Goal: Task Accomplishment & Management: Use online tool/utility

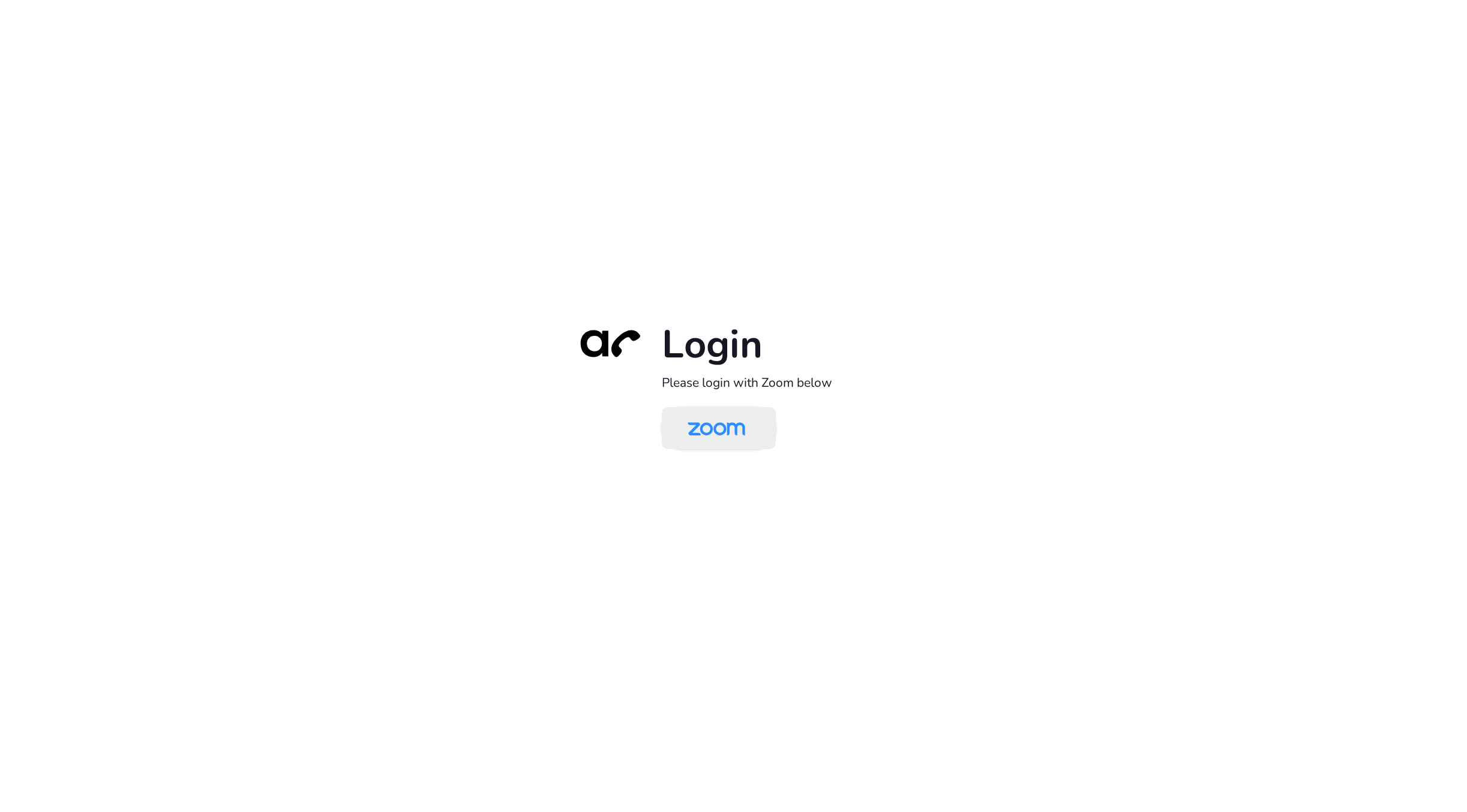
click at [711, 408] on link at bounding box center [718, 428] width 114 height 42
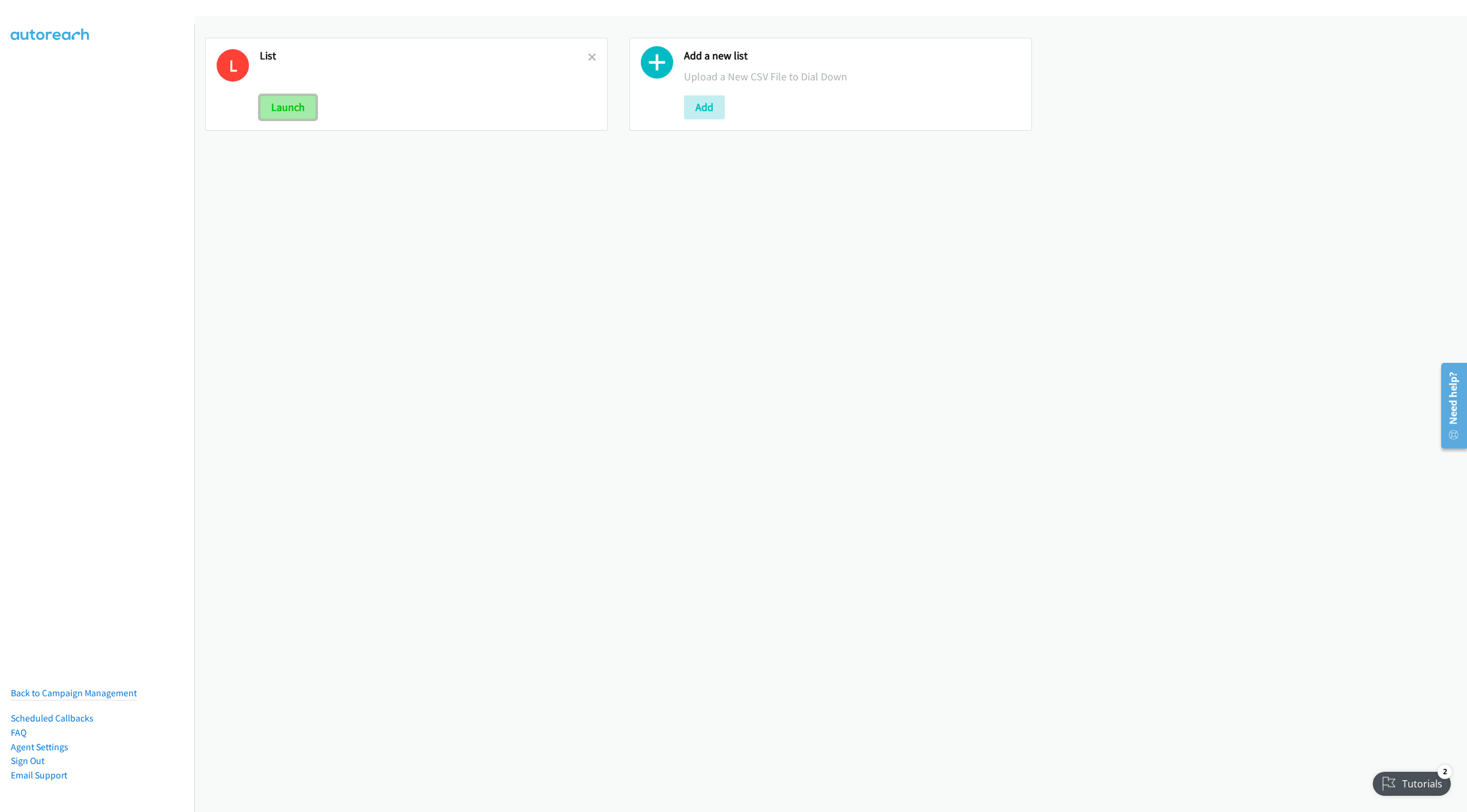
click at [267, 102] on button "Launch" at bounding box center [288, 107] width 57 height 24
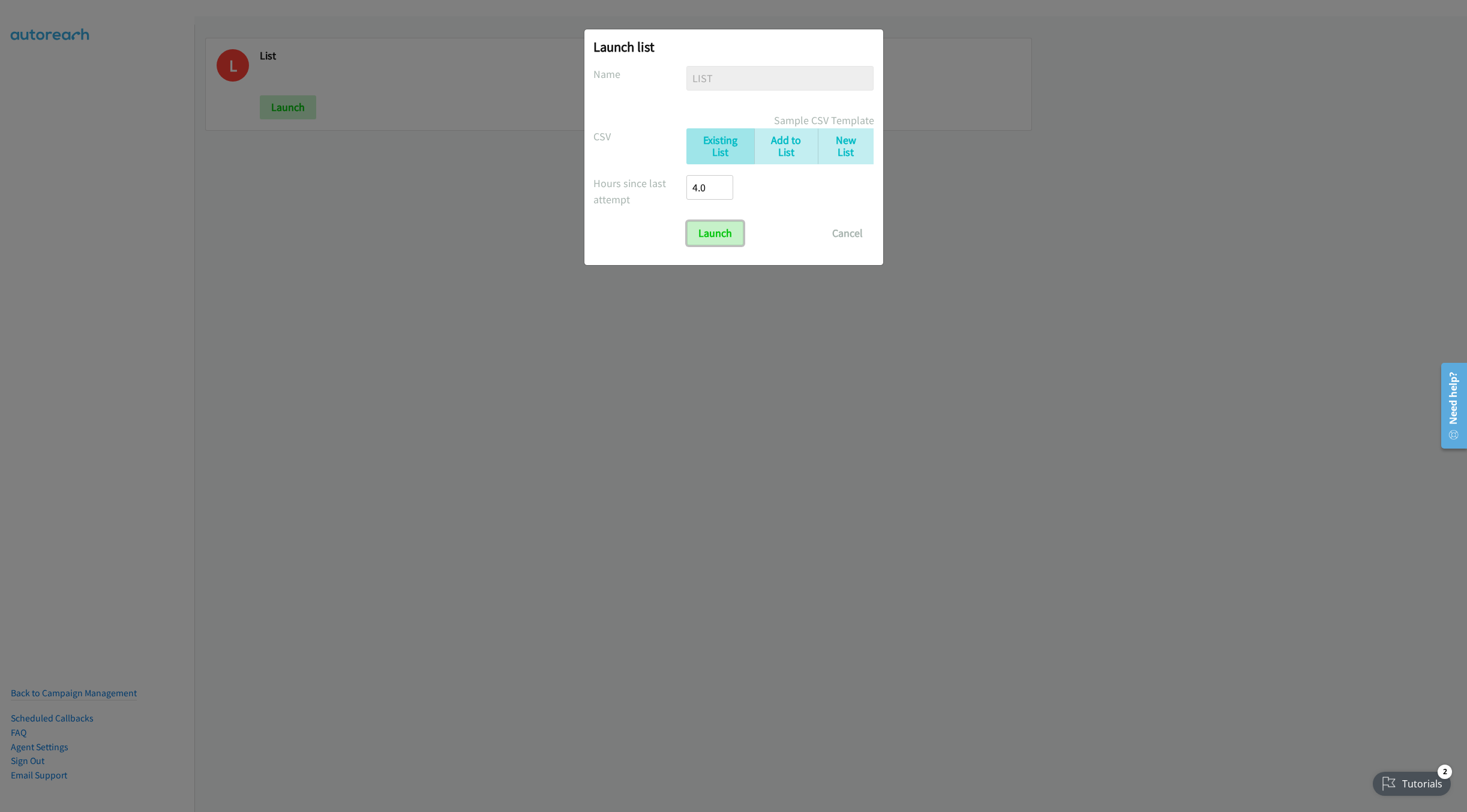
drag, startPoint x: 717, startPoint y: 245, endPoint x: 910, endPoint y: 310, distance: 203.7
click at [717, 245] on input "Launch" at bounding box center [715, 233] width 57 height 24
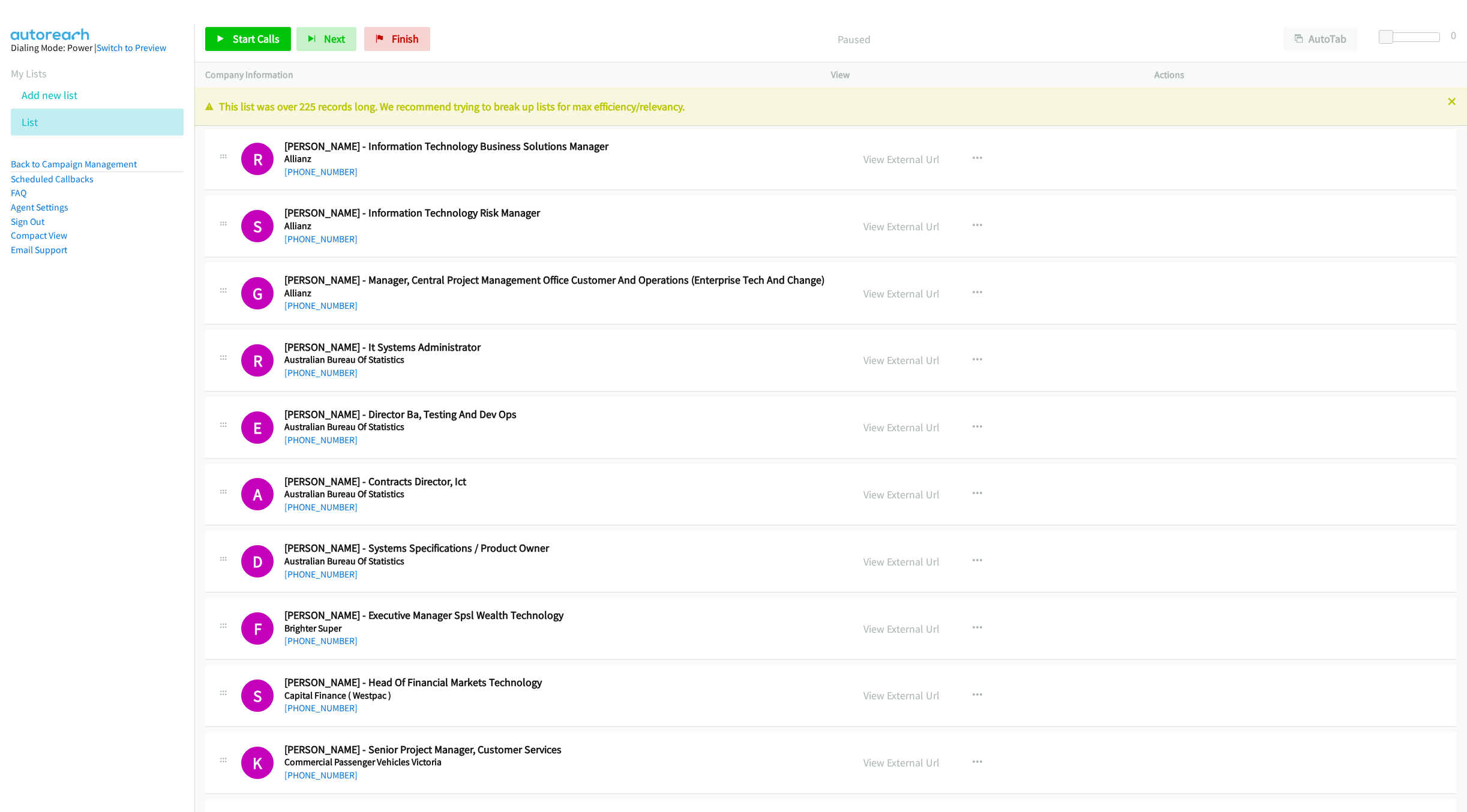
click at [1433, 100] on p "This list was over 225 records long. We recommend trying to break up lists for …" at bounding box center [831, 106] width 1251 height 16
click at [1448, 102] on icon at bounding box center [1452, 102] width 9 height 9
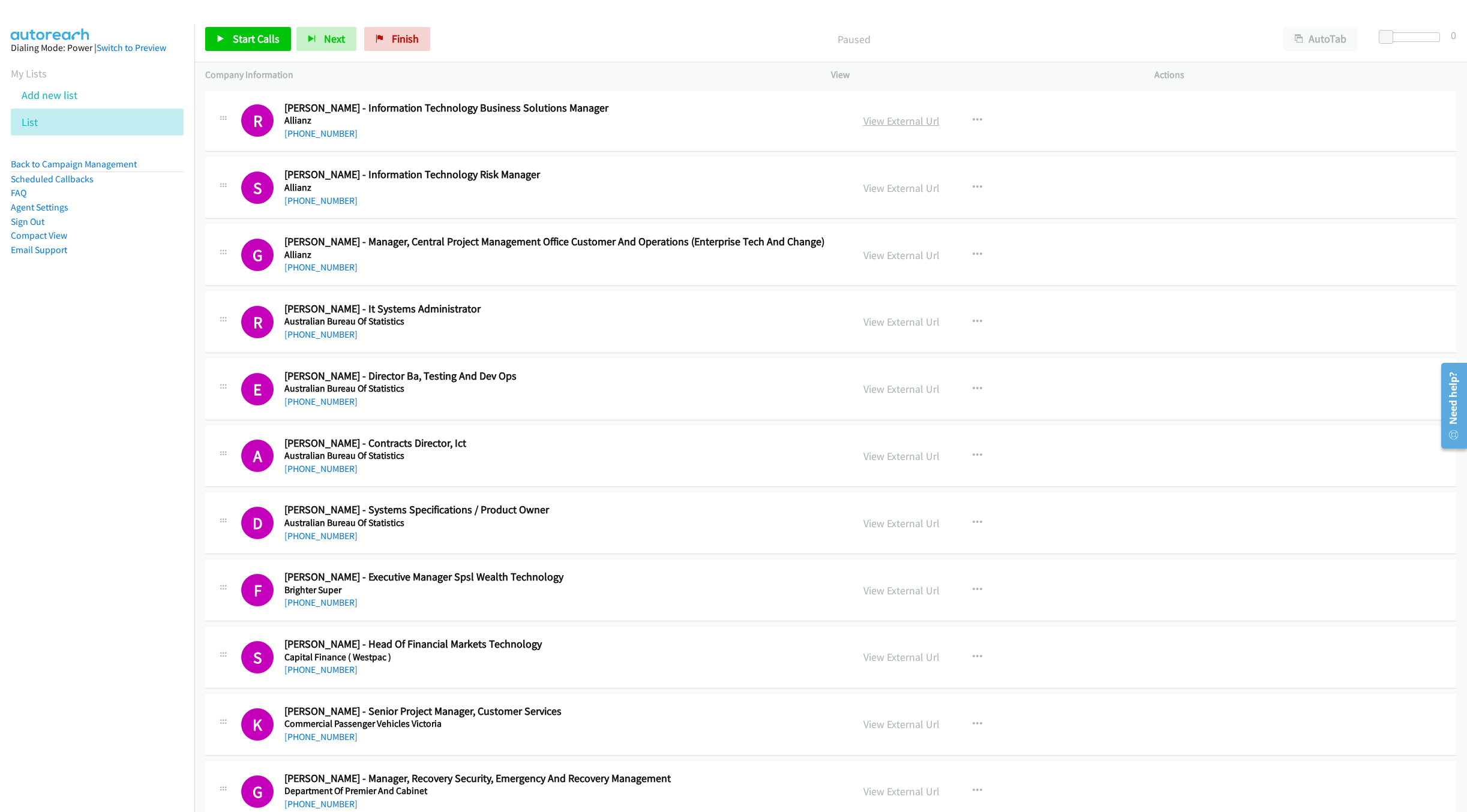
click at [901, 124] on link "View External Url" at bounding box center [901, 121] width 76 height 14
click at [246, 30] on link "Start Calls" at bounding box center [248, 39] width 86 height 24
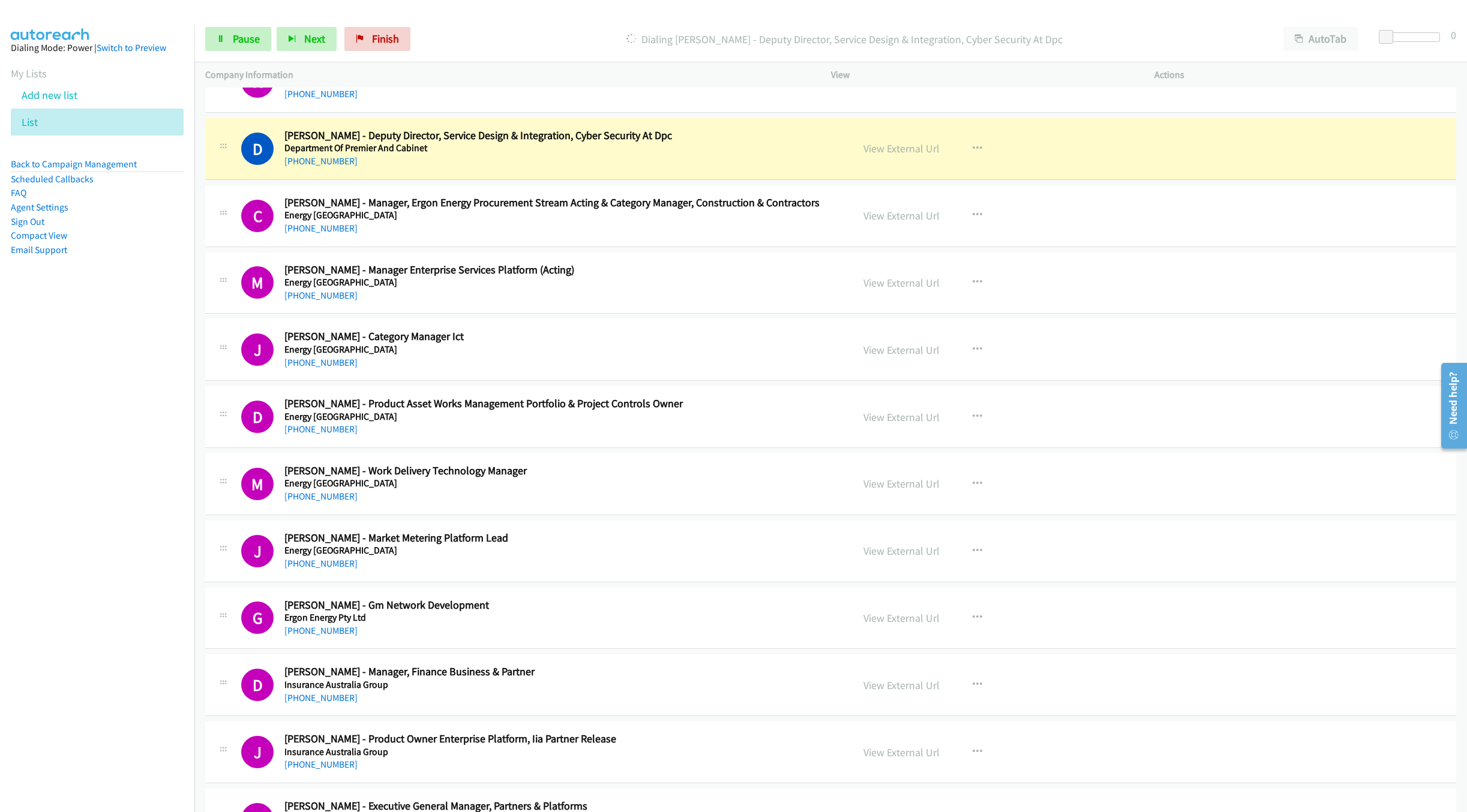
scroll to position [900, 0]
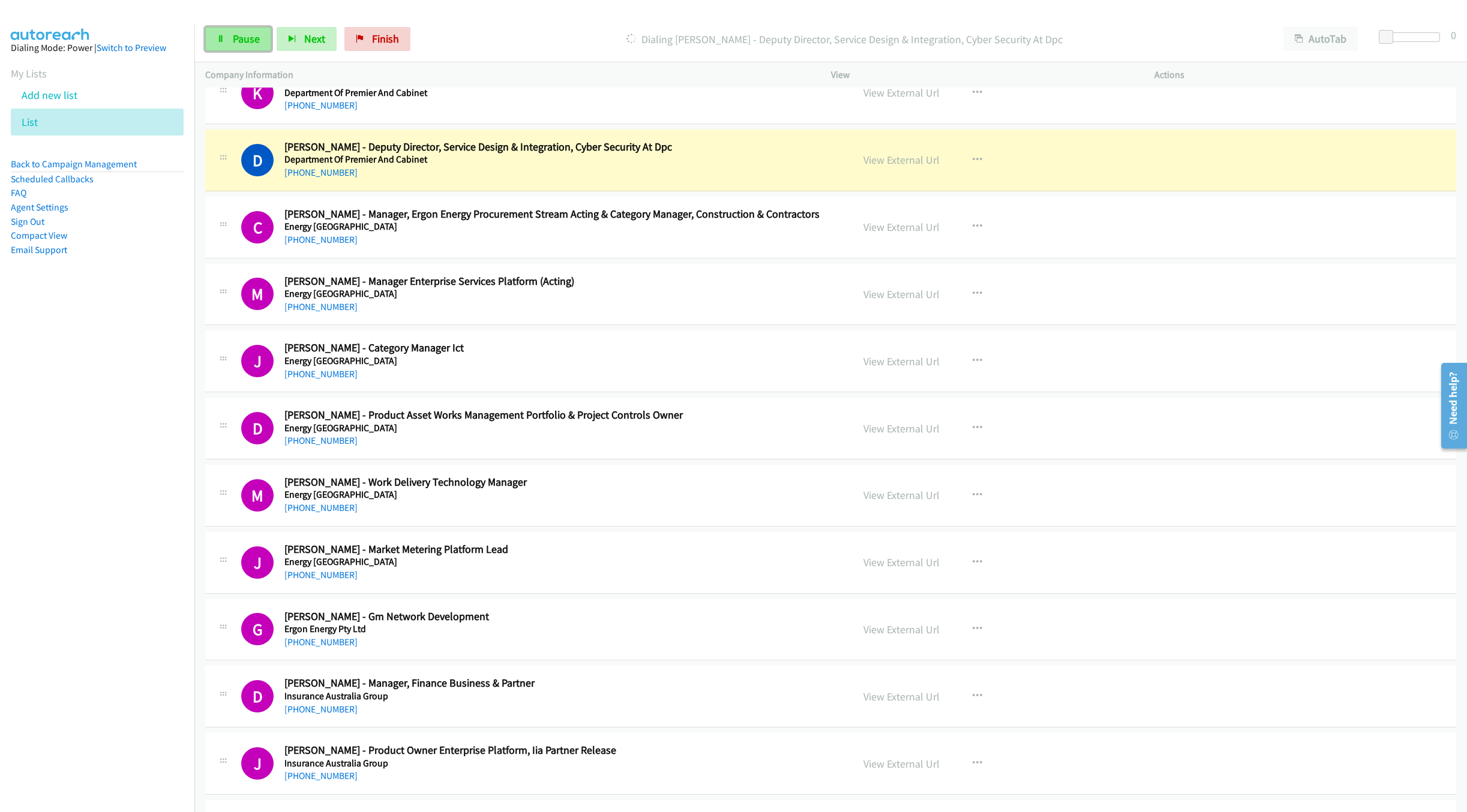
click at [236, 34] on span "Pause" at bounding box center [246, 39] width 27 height 14
click at [973, 360] on icon "button" at bounding box center [977, 361] width 9 height 9
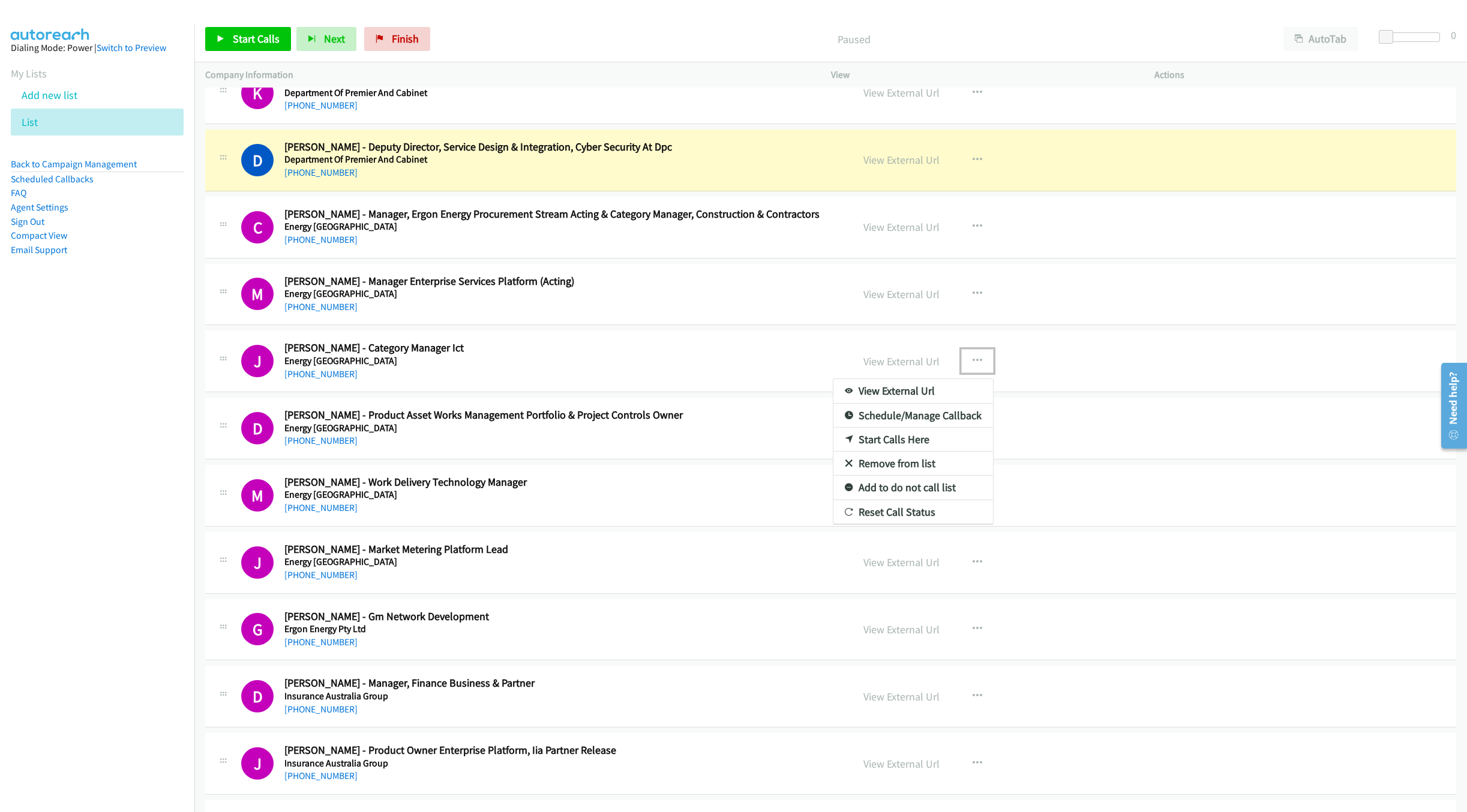
click at [903, 442] on link "Start Calls Here" at bounding box center [914, 439] width 160 height 24
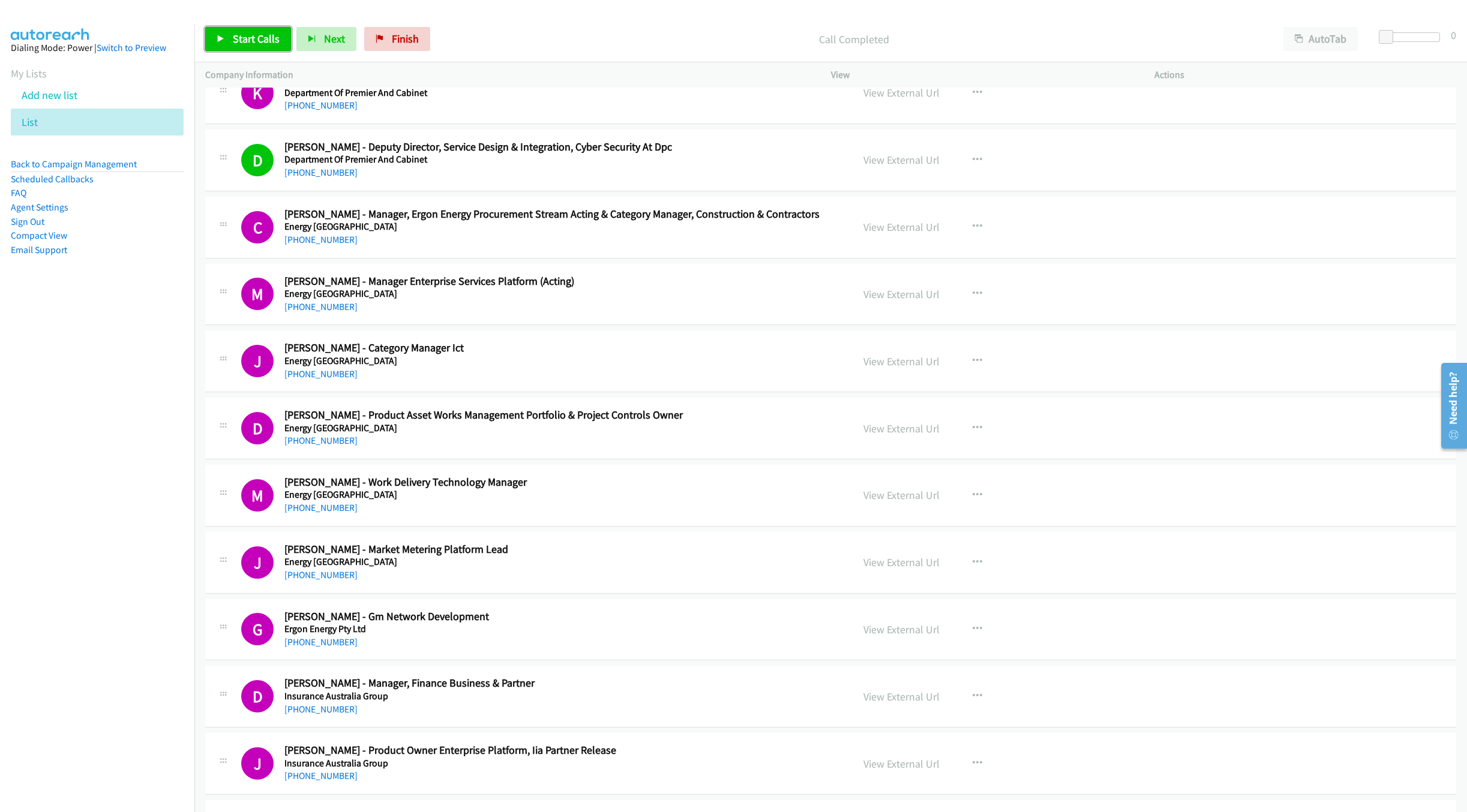
click at [225, 39] on link "Start Calls" at bounding box center [248, 39] width 86 height 24
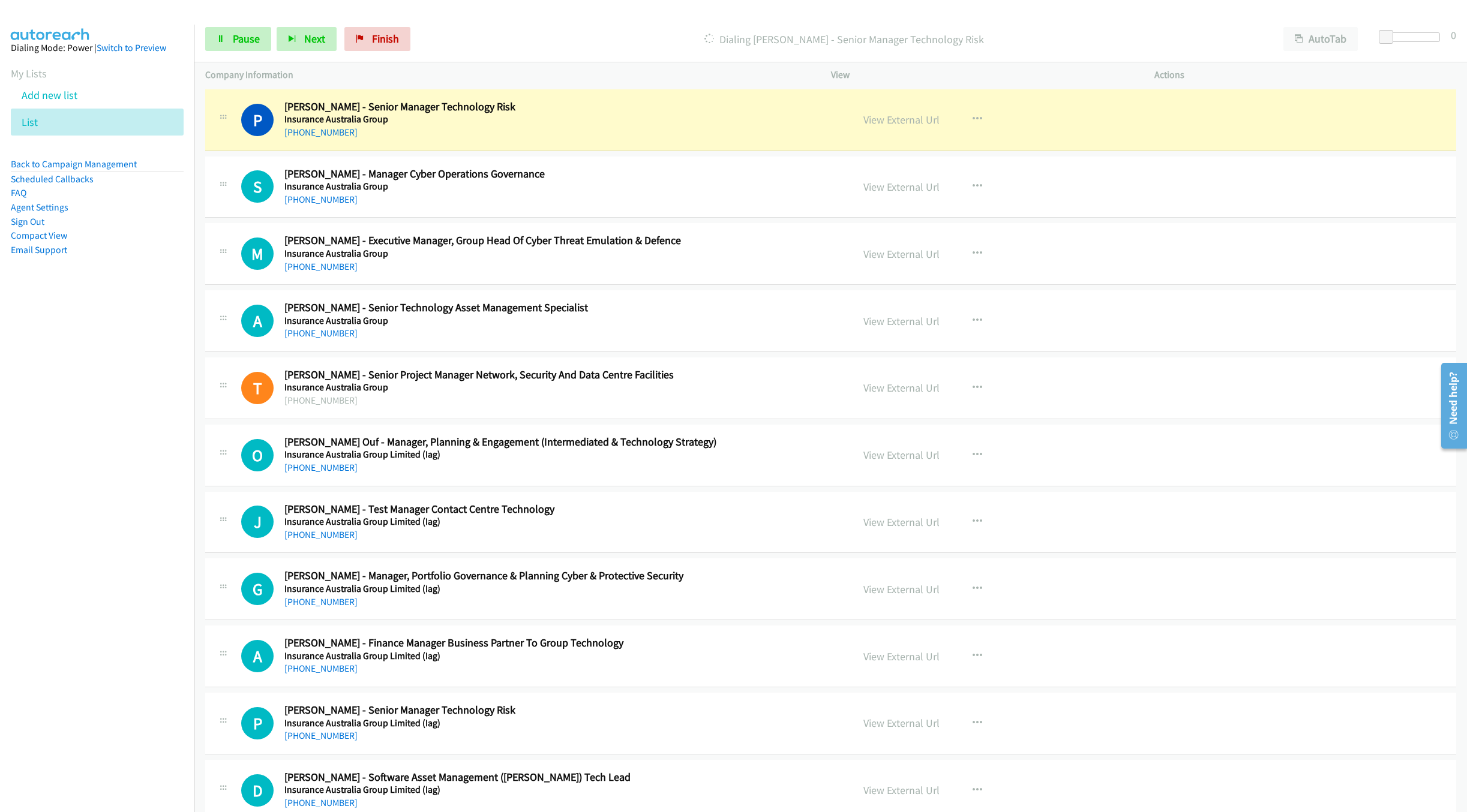
scroll to position [2070, 0]
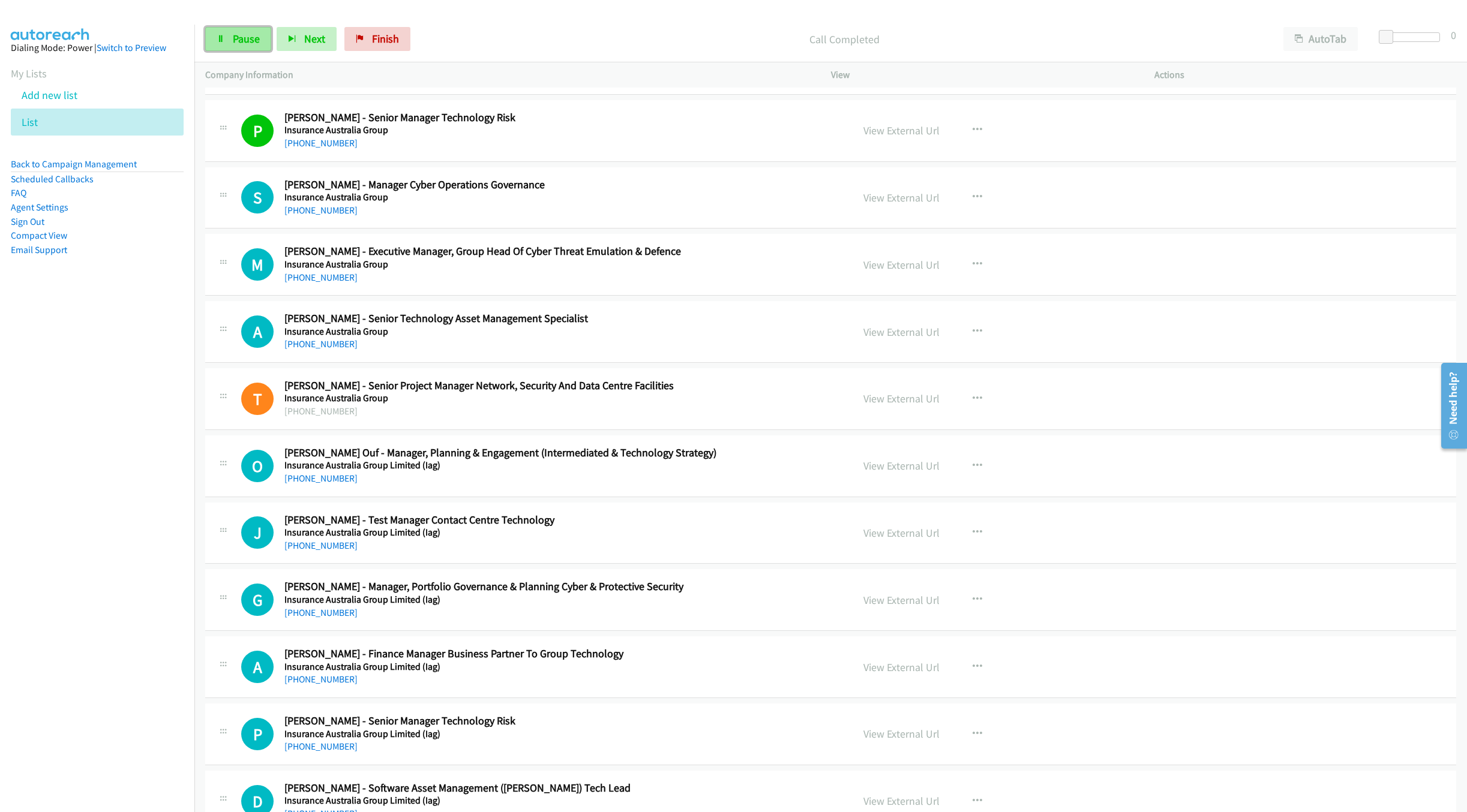
click at [262, 40] on link "Pause" at bounding box center [238, 39] width 66 height 24
click at [219, 27] on link "Start Calls" at bounding box center [248, 39] width 86 height 24
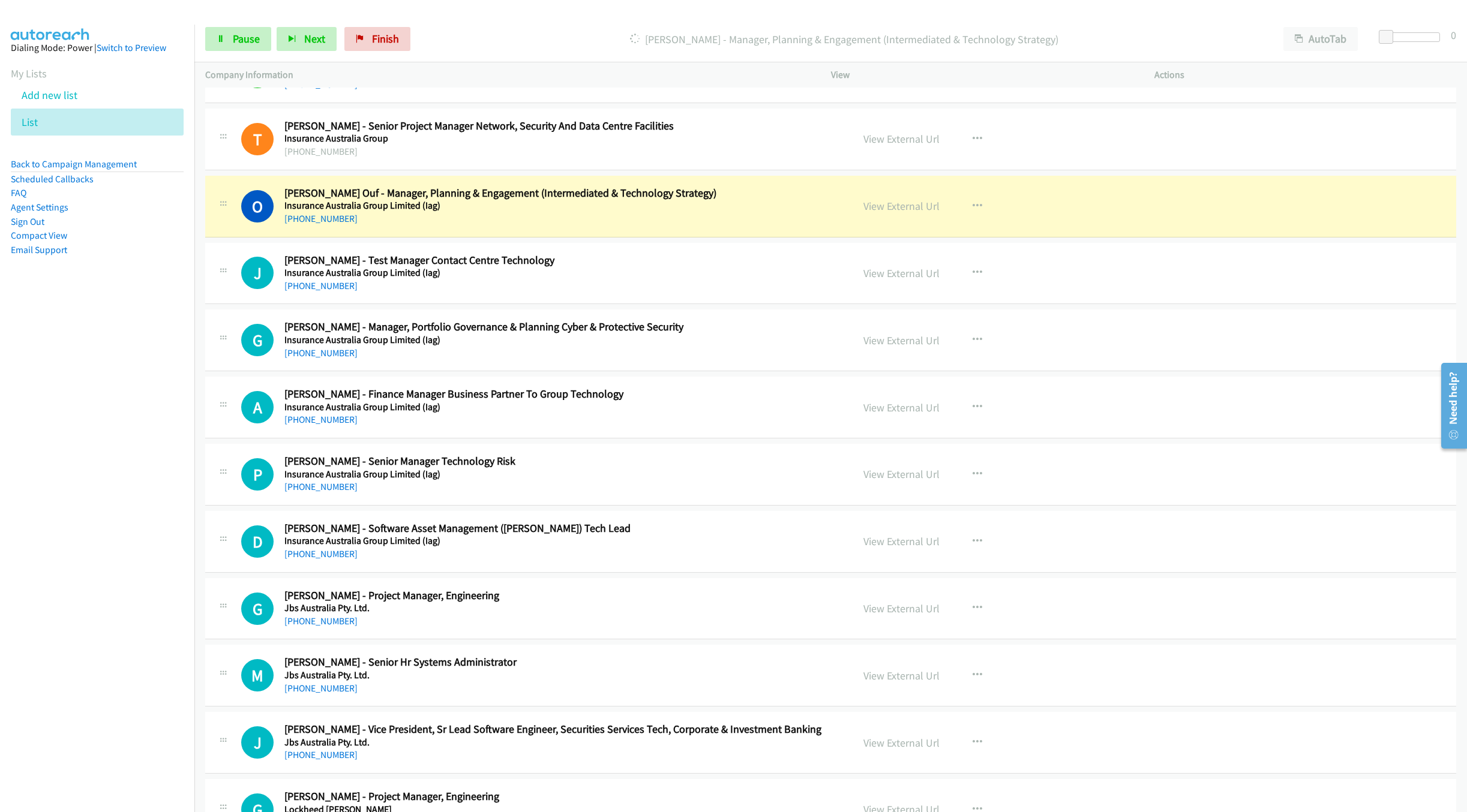
scroll to position [2340, 0]
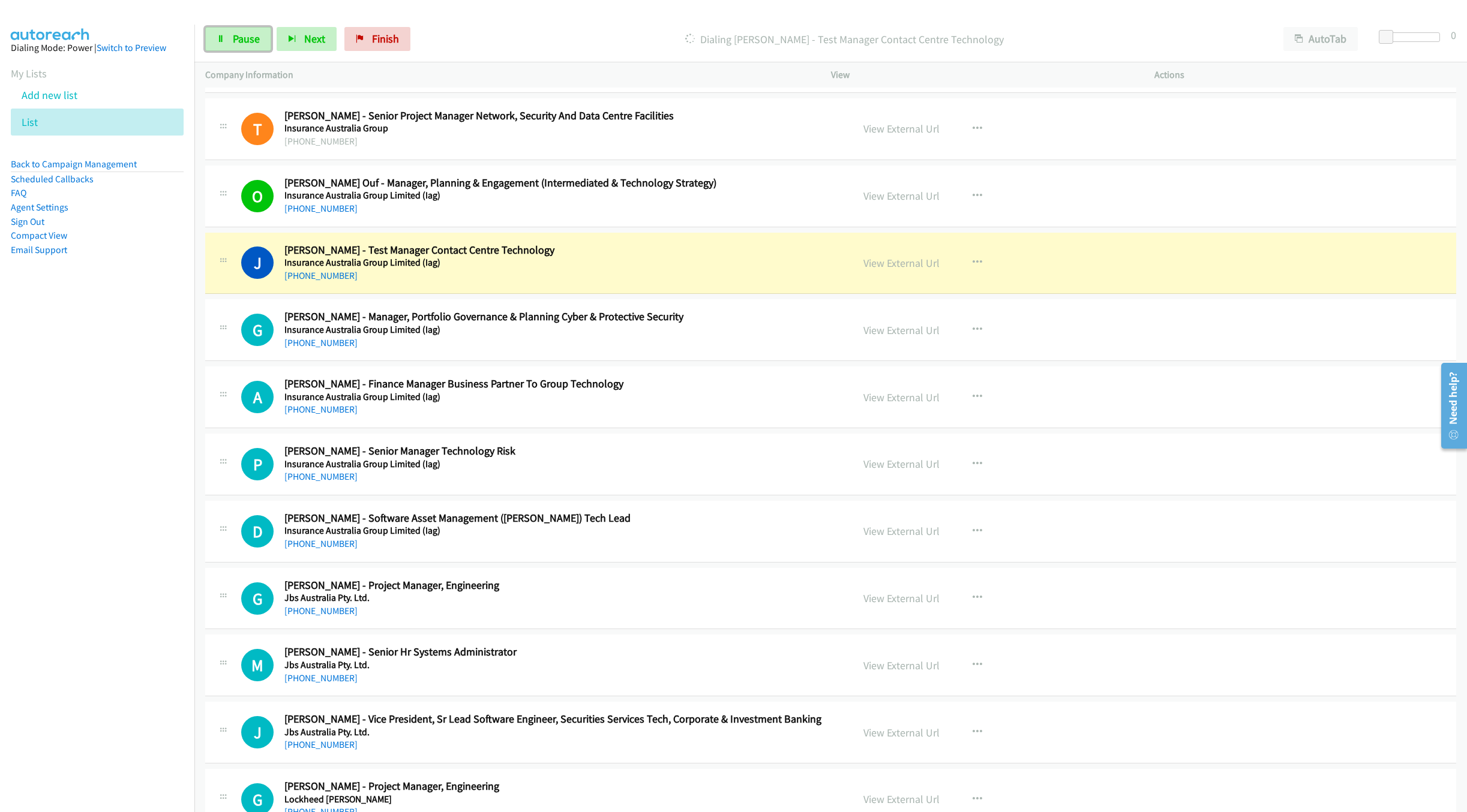
drag, startPoint x: 219, startPoint y: 31, endPoint x: 251, endPoint y: 1, distance: 43.9
click at [219, 31] on link "Pause" at bounding box center [238, 39] width 66 height 24
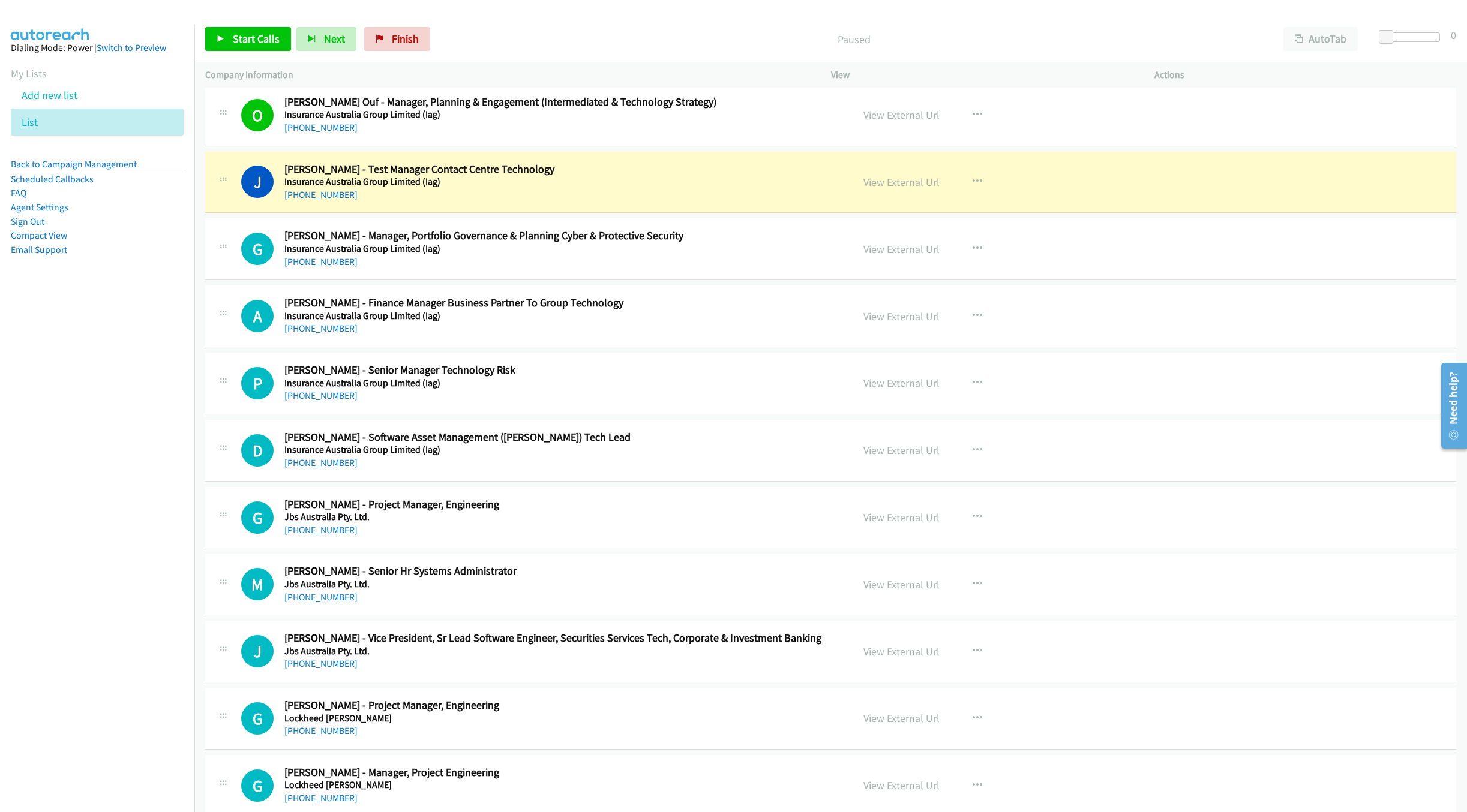
scroll to position [2430, 0]
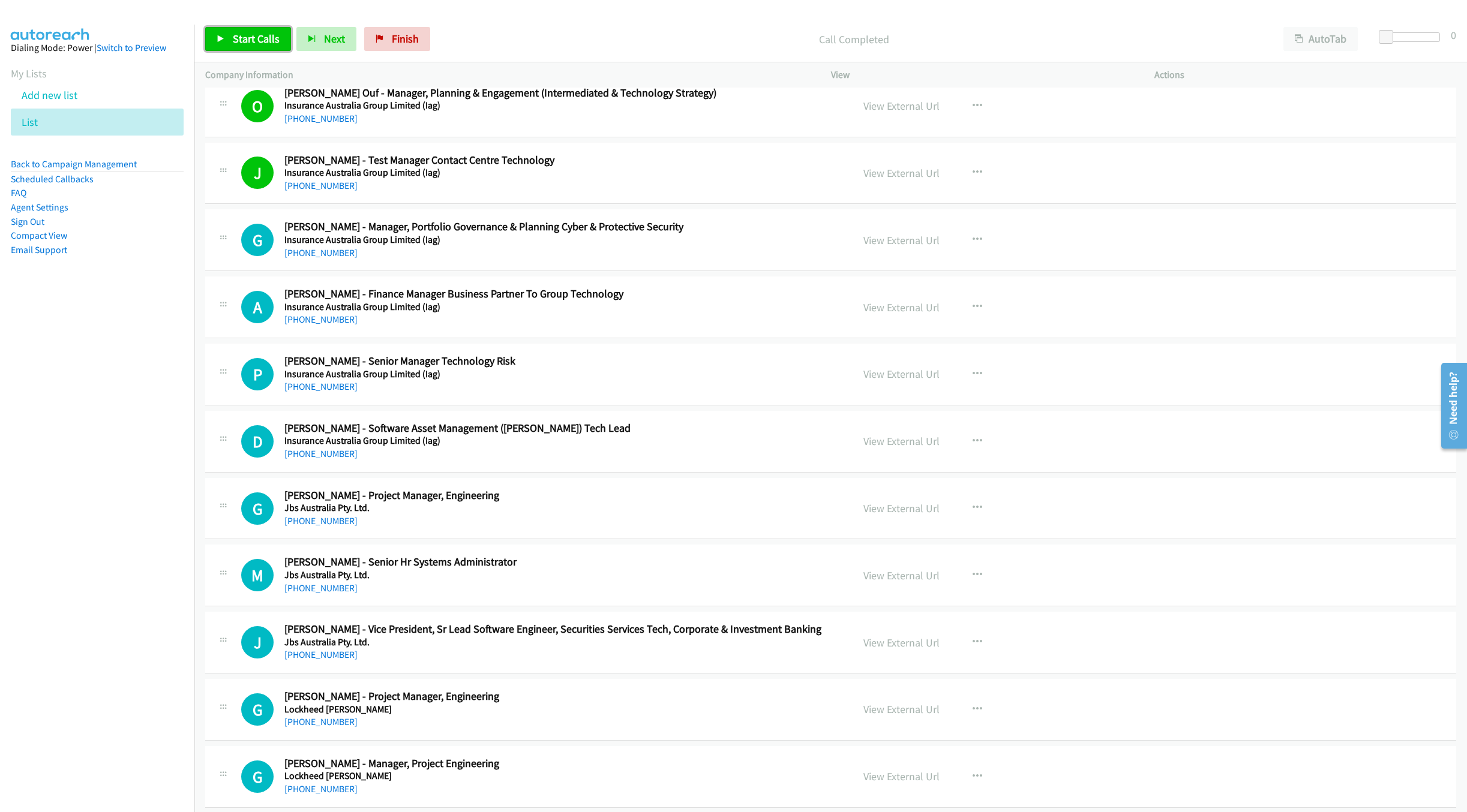
click at [253, 33] on span "Start Calls" at bounding box center [256, 39] width 46 height 14
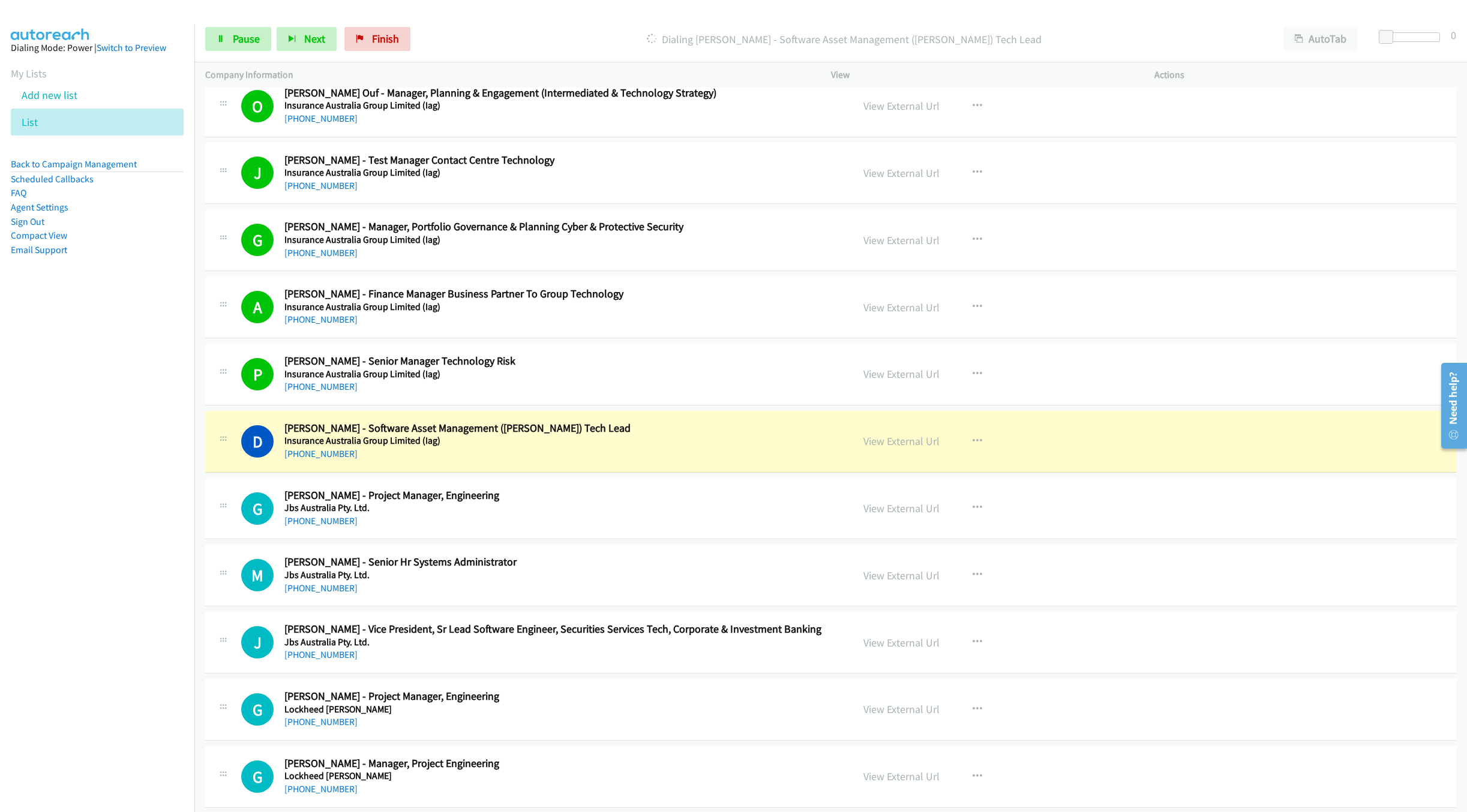
drag, startPoint x: 727, startPoint y: 439, endPoint x: 760, endPoint y: 438, distance: 33.0
click at [727, 435] on h2 "Diego Alvarez - Software Asset Management (Sam) Tech Lead" at bounding box center [556, 428] width 543 height 14
click at [899, 448] on link "View External Url" at bounding box center [901, 442] width 76 height 14
click at [254, 40] on span "Pause" at bounding box center [246, 39] width 27 height 14
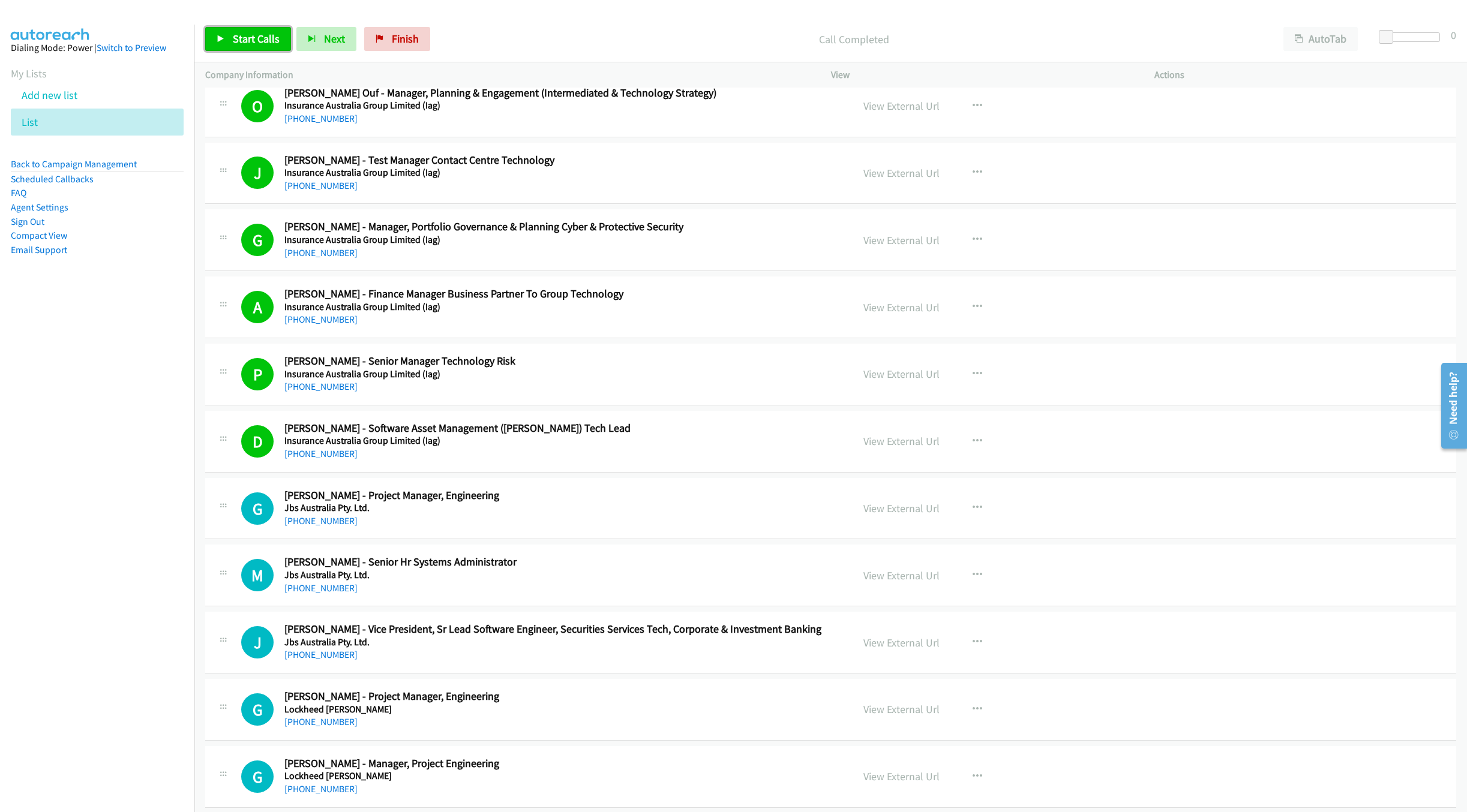
click at [253, 43] on span "Start Calls" at bounding box center [256, 39] width 46 height 14
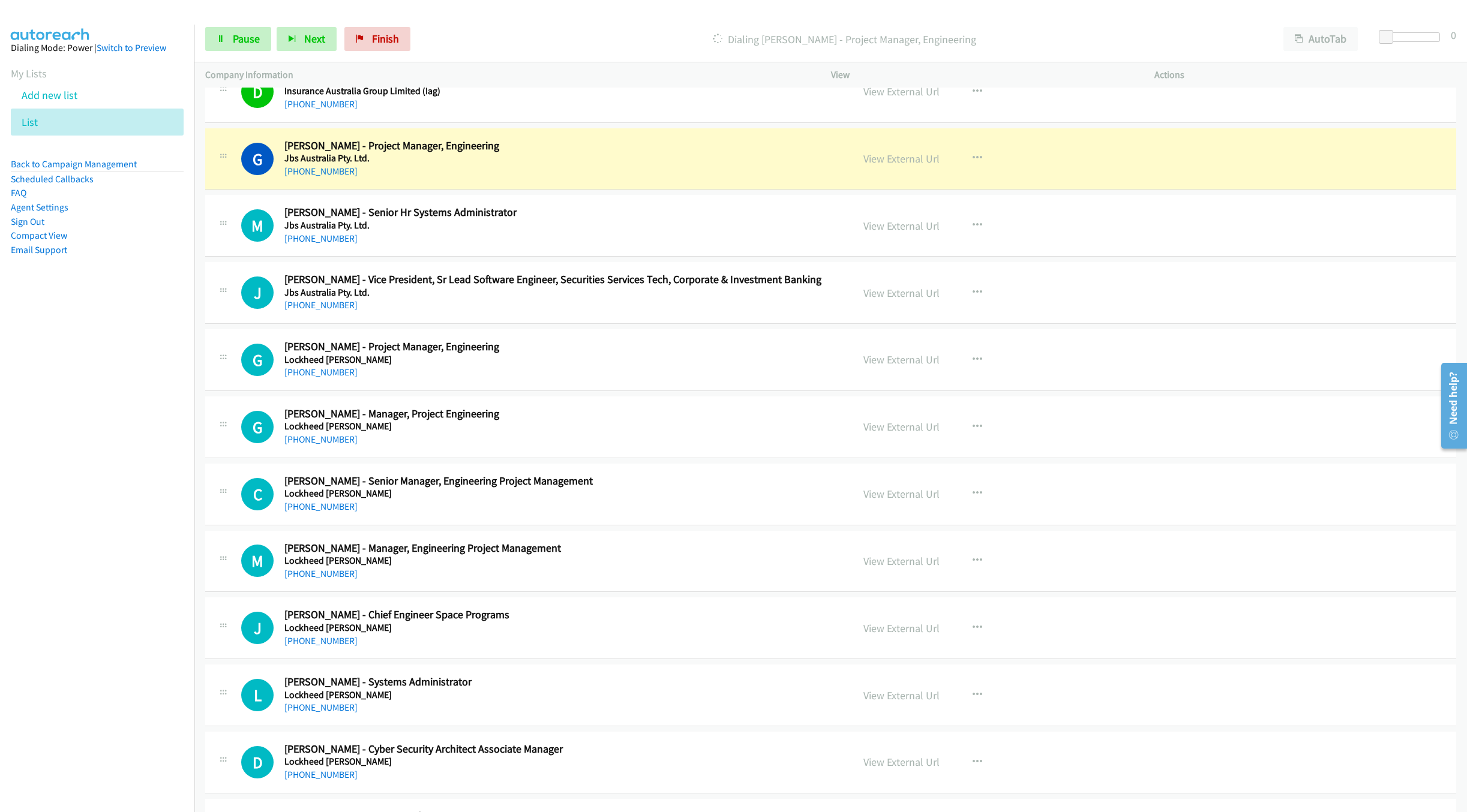
scroll to position [2790, 0]
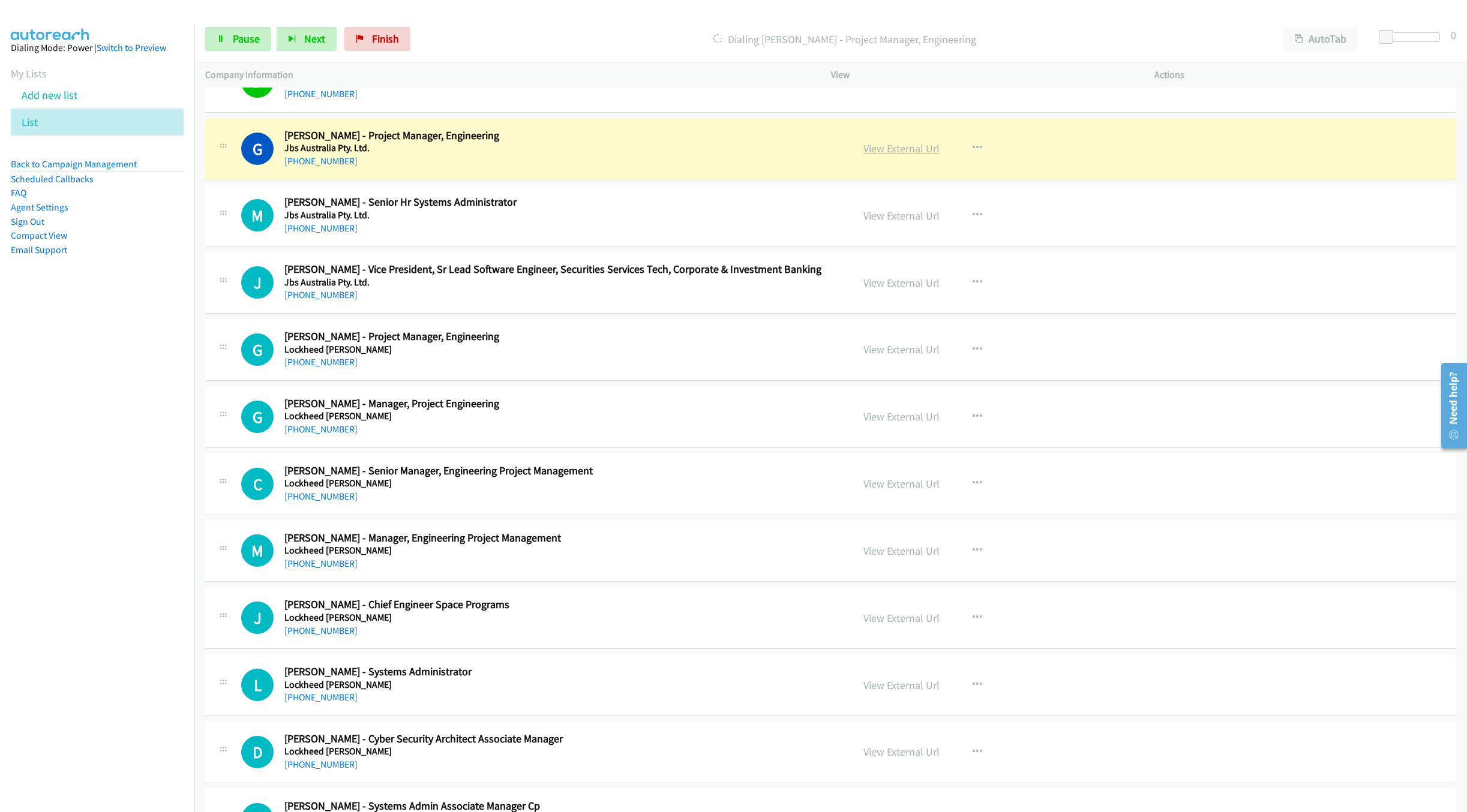
click at [901, 156] on link "View External Url" at bounding box center [901, 149] width 76 height 14
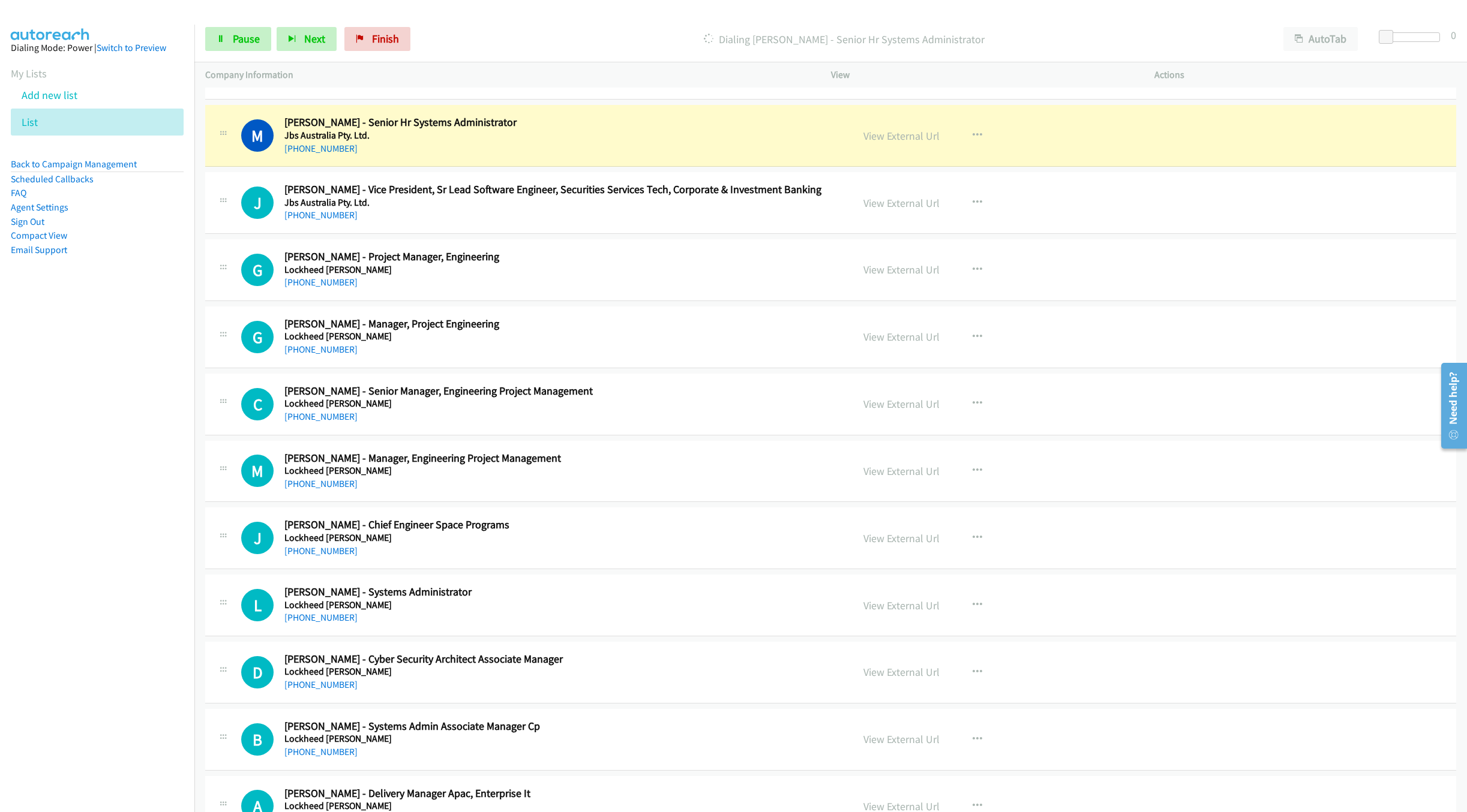
scroll to position [2880, 0]
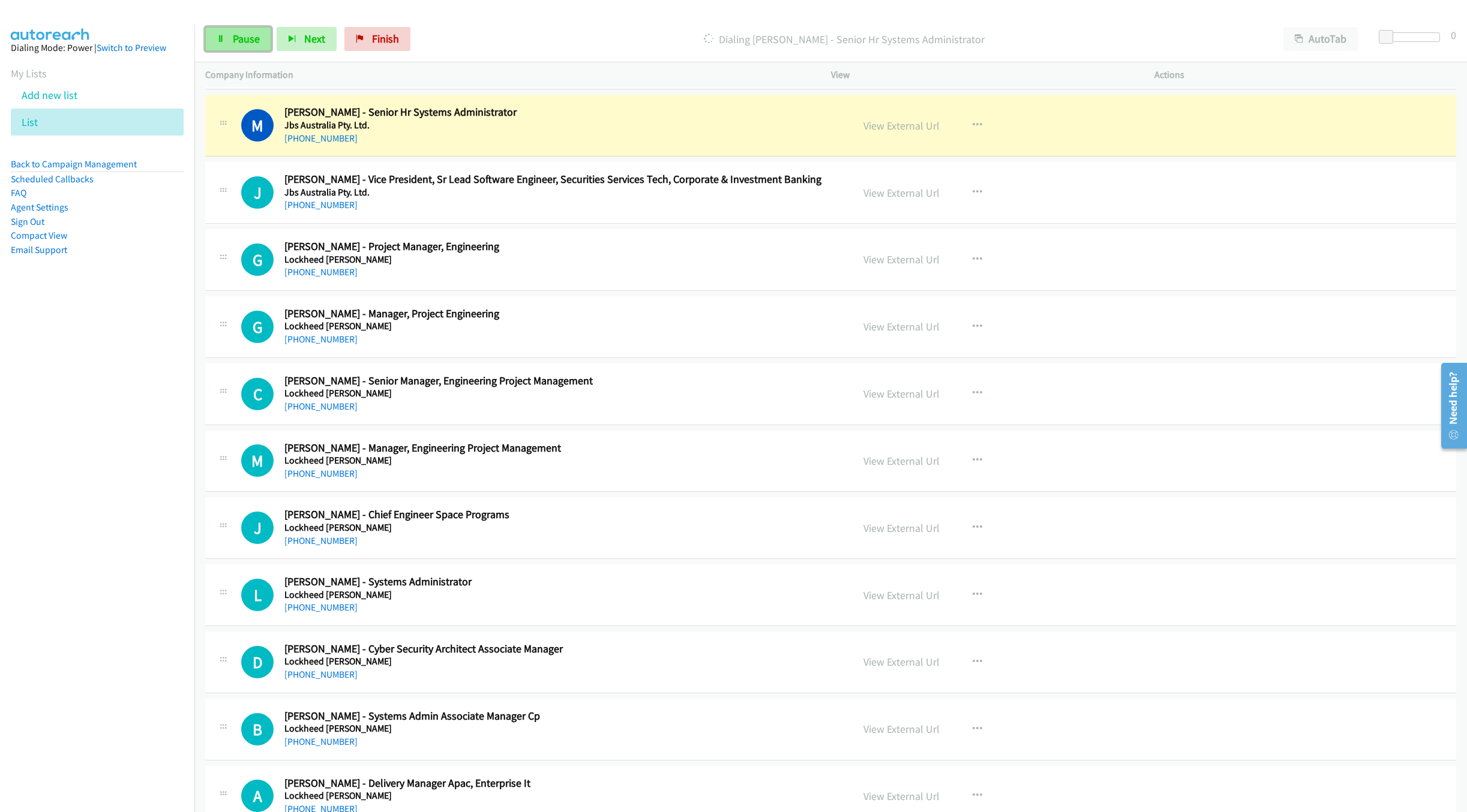
click at [234, 34] on span "Pause" at bounding box center [246, 39] width 27 height 14
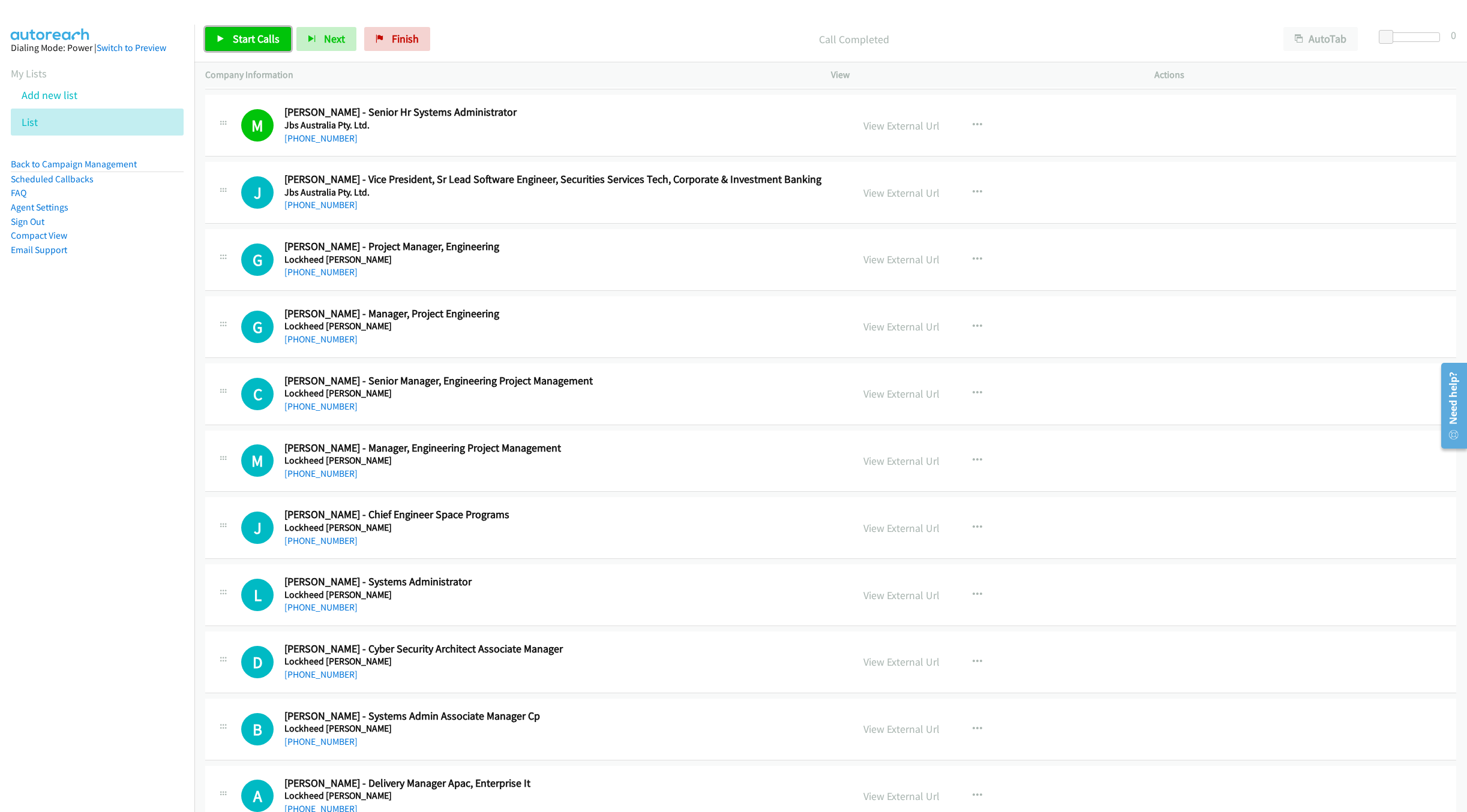
drag, startPoint x: 273, startPoint y: 42, endPoint x: 375, endPoint y: 2, distance: 109.6
click at [273, 42] on span "Start Calls" at bounding box center [256, 39] width 46 height 14
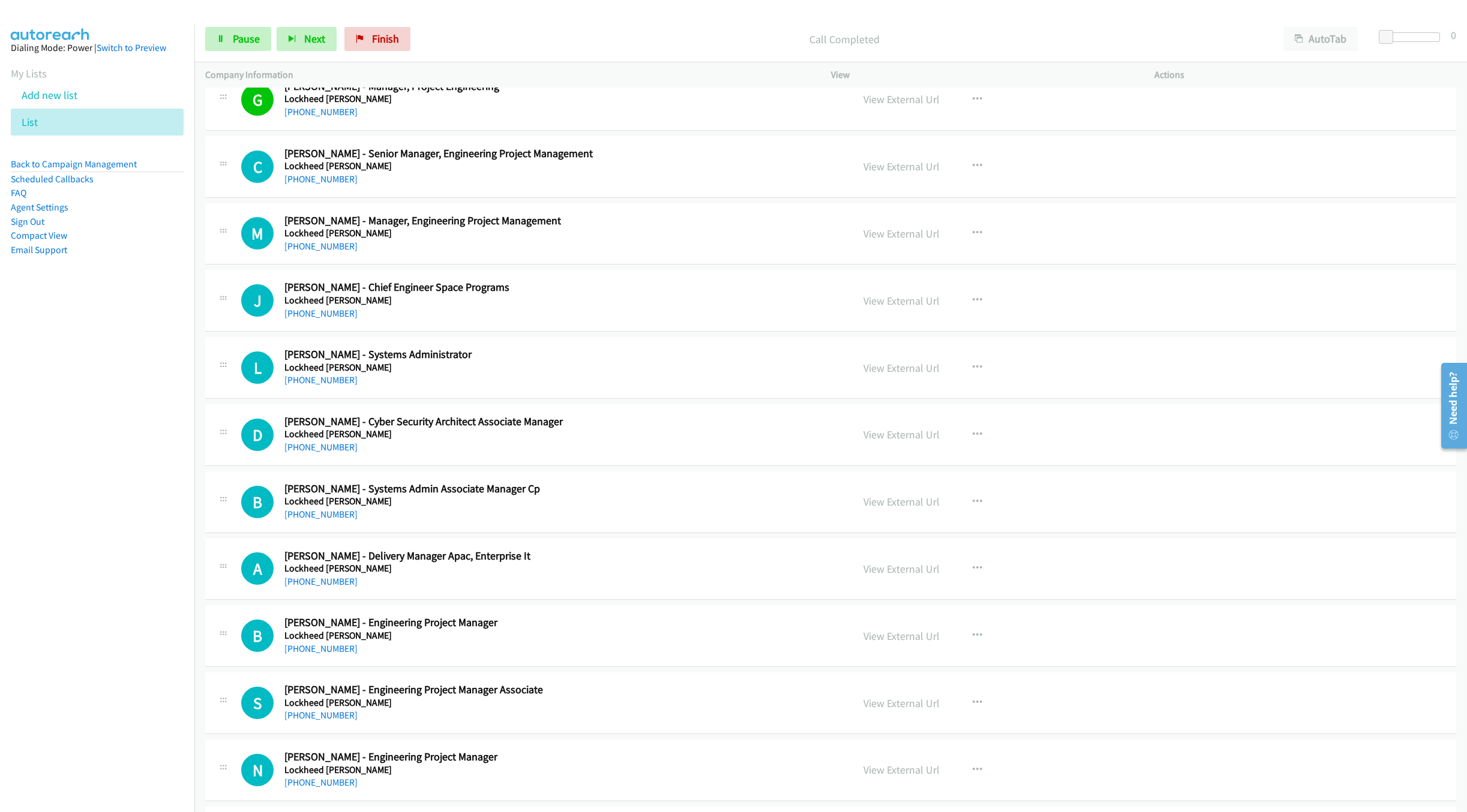
scroll to position [3150, 0]
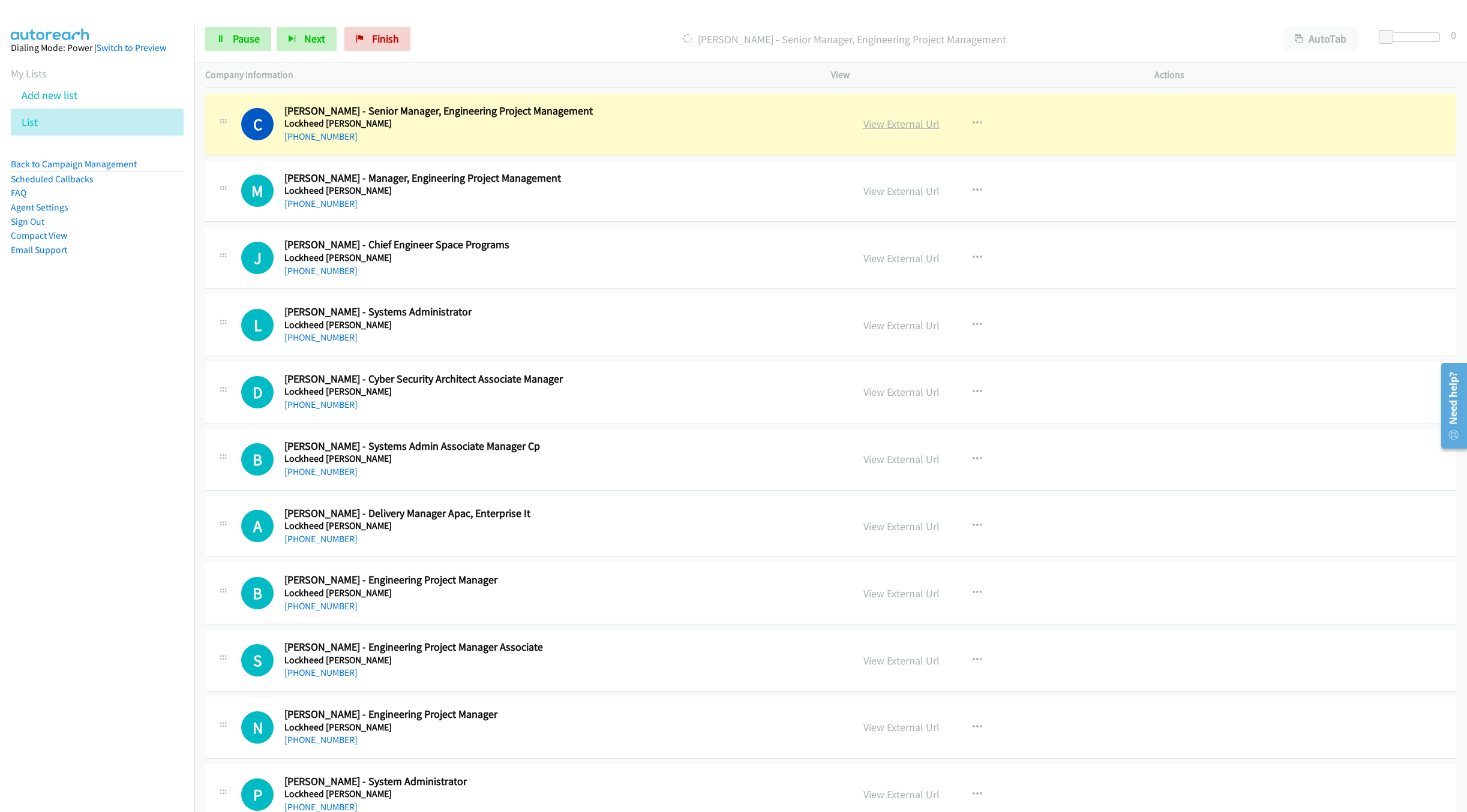
click at [887, 131] on link "View External Url" at bounding box center [901, 124] width 76 height 14
click at [246, 36] on span "Pause" at bounding box center [246, 39] width 27 height 14
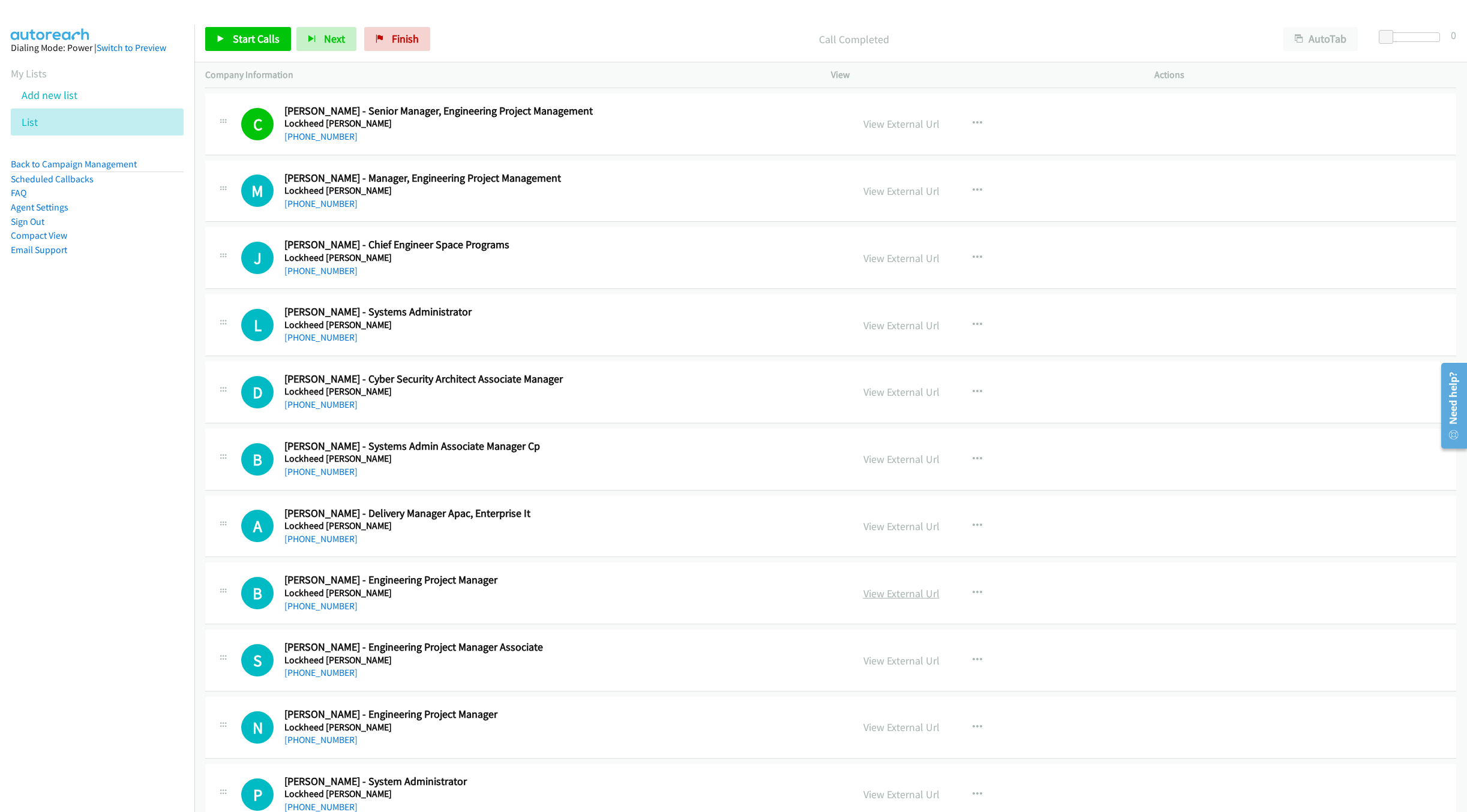
click at [893, 600] on link "View External Url" at bounding box center [901, 594] width 76 height 14
click at [870, 399] on link "View External Url" at bounding box center [901, 392] width 76 height 14
